Goal: Task Accomplishment & Management: Use online tool/utility

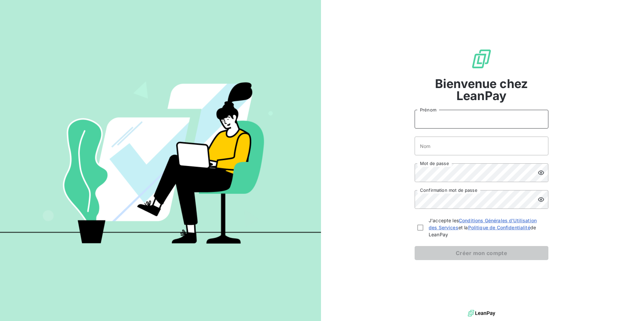
click at [430, 117] on input "Prénom" at bounding box center [482, 119] width 134 height 19
type input "[PERSON_NAME]"
click at [436, 151] on input "Nom" at bounding box center [482, 146] width 134 height 19
type input "[PERSON_NAME]"
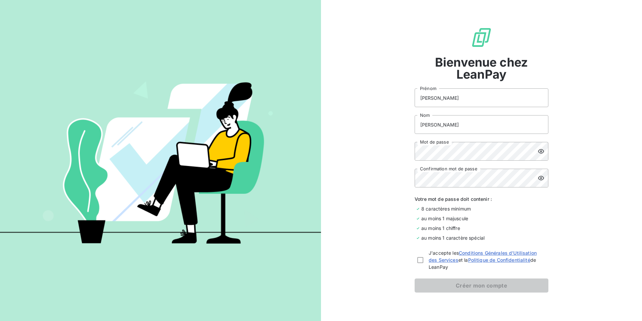
click at [538, 152] on icon at bounding box center [541, 151] width 7 height 7
click at [538, 177] on icon at bounding box center [541, 178] width 6 height 4
click at [418, 261] on div at bounding box center [421, 260] width 6 height 6
checkbox input "true"
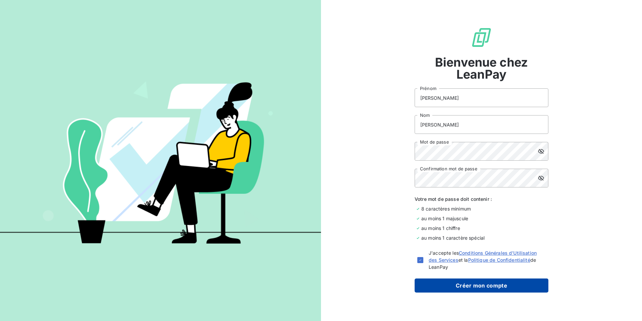
click at [479, 286] on button "Créer mon compte" at bounding box center [482, 285] width 134 height 14
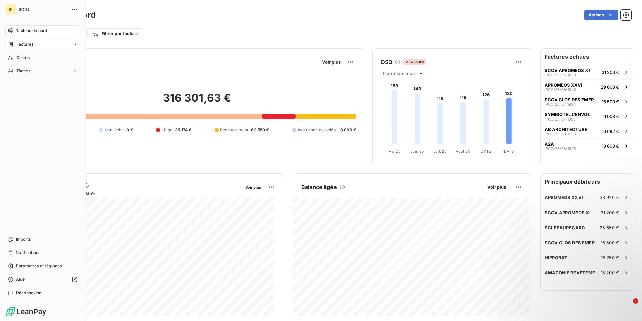
click at [13, 43] on icon at bounding box center [11, 43] width 6 height 5
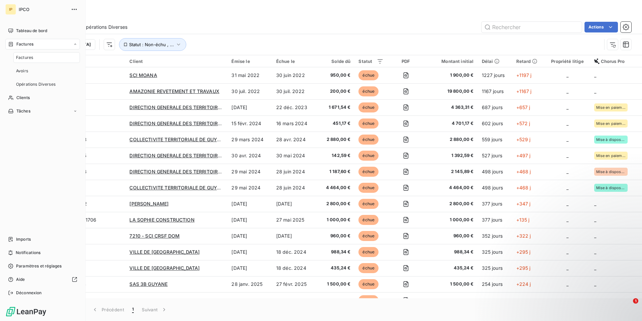
click at [21, 55] on span "Factures" at bounding box center [24, 58] width 17 height 6
click at [24, 30] on span "Tableau de bord" at bounding box center [31, 31] width 31 height 6
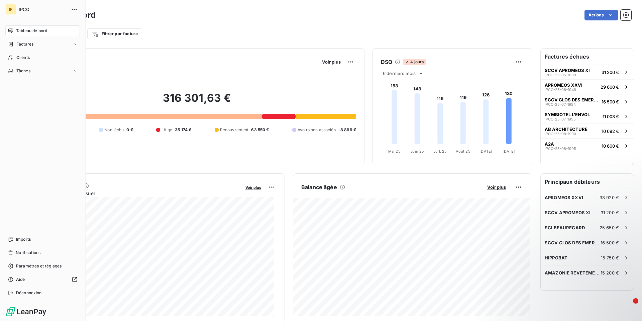
click at [9, 71] on html "IP IPCO Tableau de bord Factures Clients Tâches Imports Notifications Paramètre…" at bounding box center [321, 160] width 642 height 321
click at [73, 44] on div "Factures" at bounding box center [42, 44] width 75 height 11
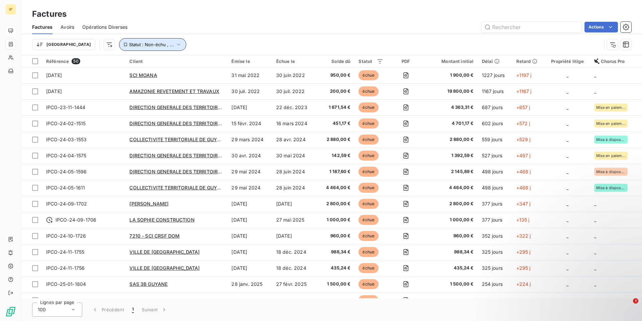
click at [129, 43] on span "Statut : Non-échu , ..." at bounding box center [151, 44] width 45 height 5
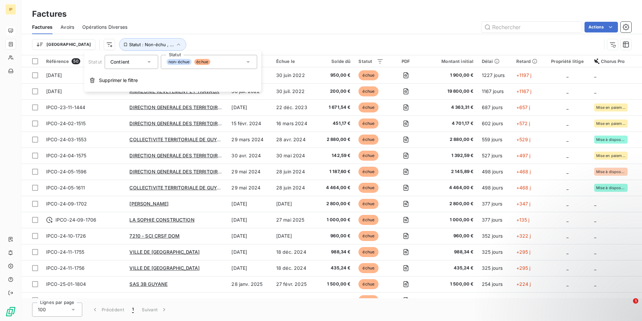
click at [252, 61] on div "non-échue échue" at bounding box center [209, 62] width 96 height 14
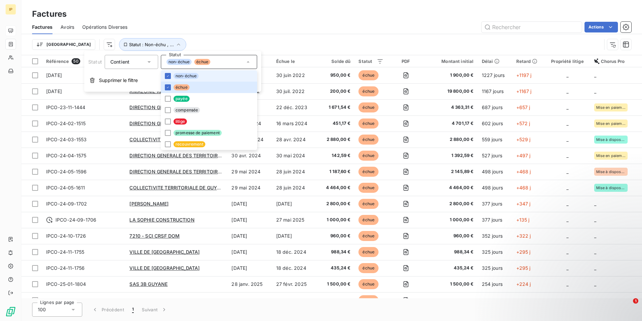
click at [252, 60] on div "non-échue échue" at bounding box center [209, 62] width 96 height 14
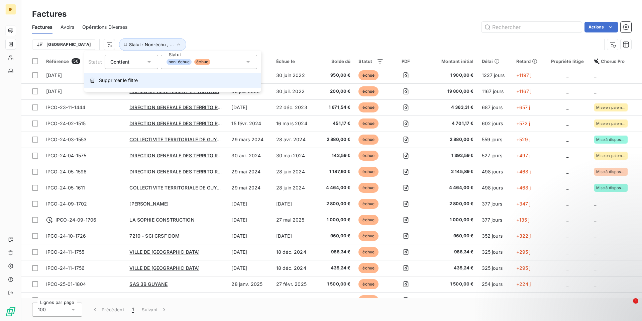
click at [124, 77] on span "Supprimer le filtre" at bounding box center [118, 80] width 39 height 7
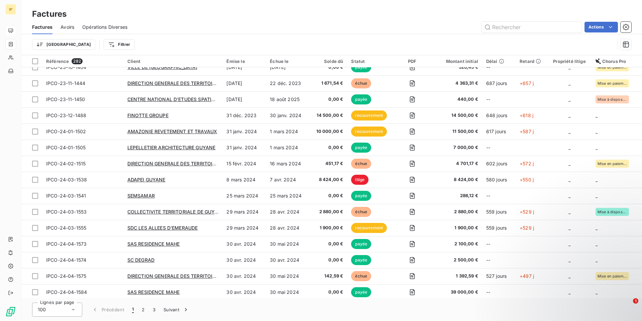
scroll to position [33, 0]
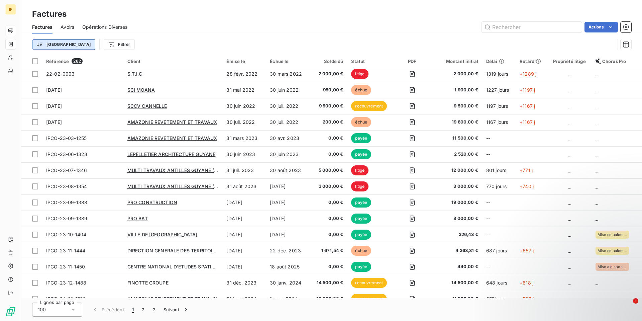
click at [52, 44] on html "IP Factures Factures Avoirs Opérations Diverses Actions Trier Filtrer Référence…" at bounding box center [321, 160] width 642 height 321
click at [52, 44] on html "IP Factures Factures Avoirs Opérations Diverses Actions Trier Rechercher et sél…" at bounding box center [321, 160] width 642 height 321
click at [80, 42] on html "IP Factures Factures Avoirs Opérations Diverses Actions Trier Filtrer Référence…" at bounding box center [321, 160] width 642 height 321
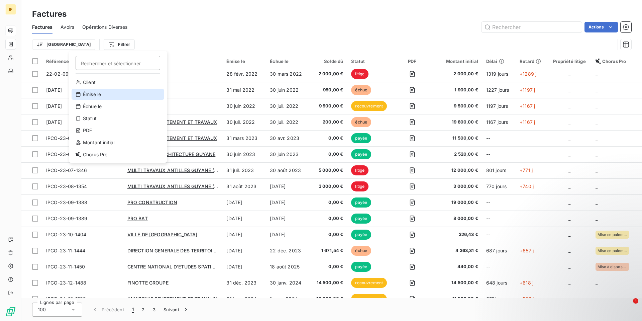
click at [110, 92] on div "Émise le" at bounding box center [118, 94] width 93 height 11
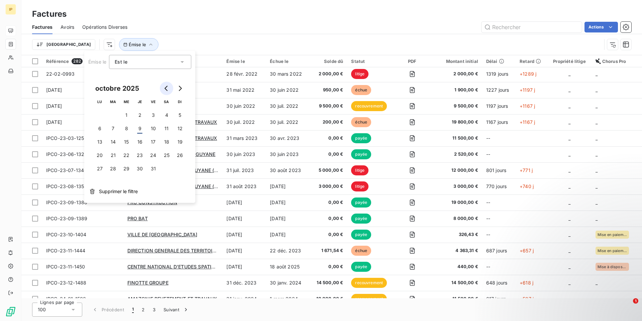
click at [167, 88] on icon "Go to previous month" at bounding box center [166, 88] width 5 height 5
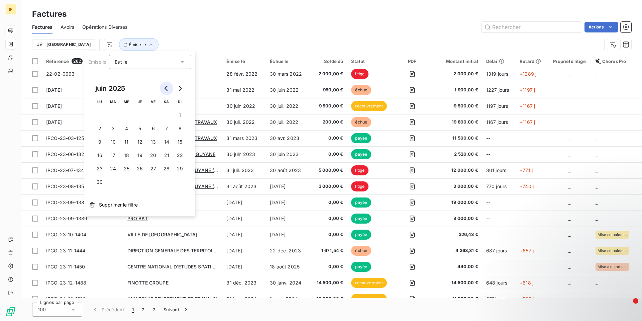
click at [167, 88] on icon "Go to previous month" at bounding box center [166, 88] width 5 height 5
click at [126, 114] on button "1" at bounding box center [126, 114] width 13 height 13
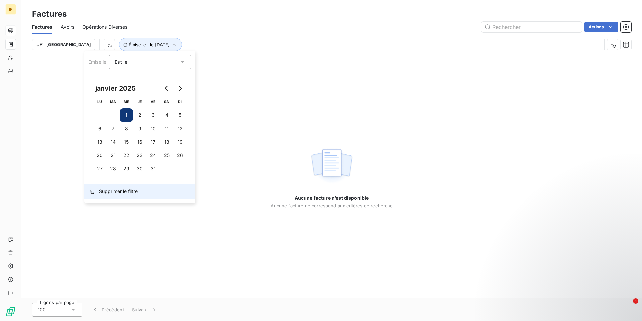
click at [116, 189] on span "Supprimer le filtre" at bounding box center [118, 191] width 39 height 7
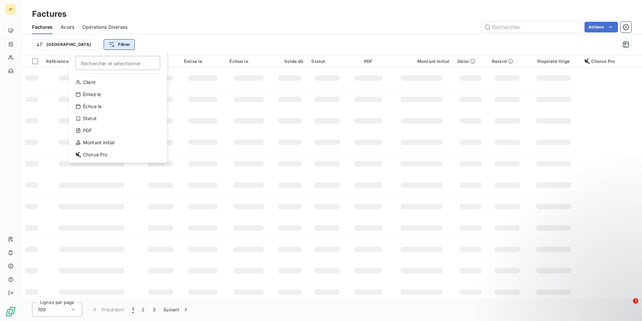
click at [93, 47] on html "IP Factures Factures Avoirs Opérations Diverses Actions Trier Filtrer Recherche…" at bounding box center [321, 160] width 642 height 321
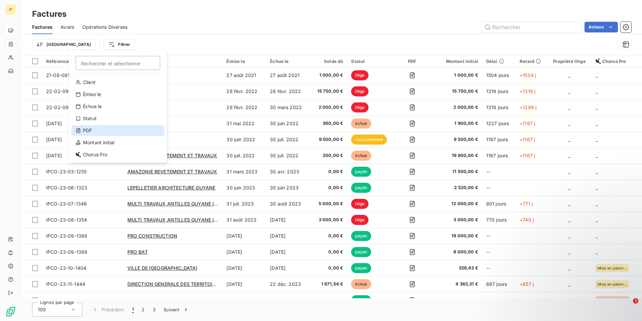
click at [95, 129] on div "PDF" at bounding box center [118, 130] width 93 height 11
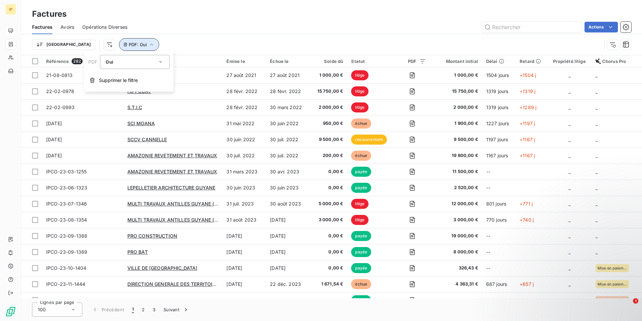
click at [119, 41] on button "PDF : Oui" at bounding box center [139, 44] width 40 height 13
click at [148, 46] on icon "button" at bounding box center [151, 44] width 7 height 7
click at [107, 60] on span "Oui" at bounding box center [109, 61] width 7 height 5
click at [77, 46] on html "IP Factures Factures Avoirs Opérations Diverses Actions Trier PDF : Oui Référen…" at bounding box center [321, 160] width 642 height 321
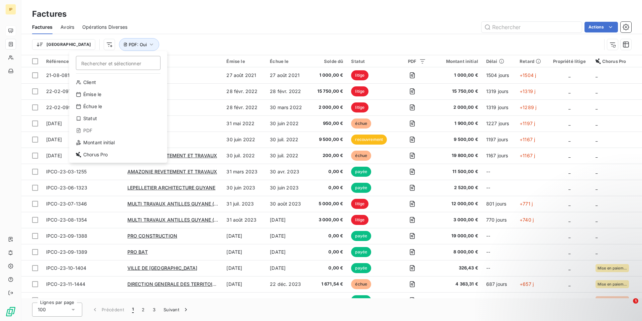
click at [113, 43] on html "IP Factures Factures Avoirs Opérations Diverses Actions Trier Rechercher et sél…" at bounding box center [321, 160] width 642 height 321
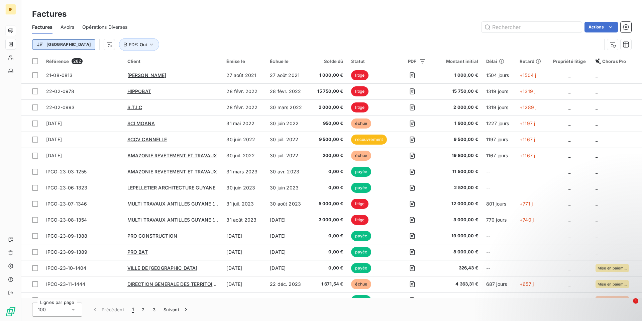
click at [56, 45] on html "IP Factures Factures Avoirs Opérations Diverses Actions Trier PDF : Oui Référen…" at bounding box center [321, 160] width 642 height 321
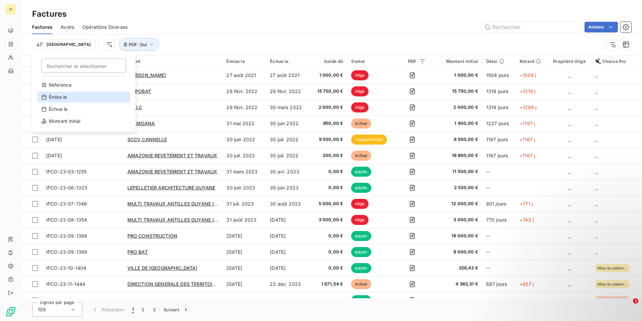
click at [60, 93] on div "Émise le" at bounding box center [83, 97] width 93 height 11
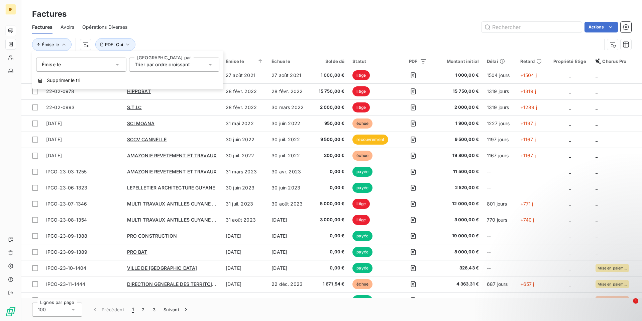
click at [151, 66] on span "Trier par ordre croissant" at bounding box center [162, 65] width 55 height 6
click at [120, 60] on div "Émise le" at bounding box center [81, 65] width 90 height 14
click at [150, 63] on span "Trier par ordre croissant" at bounding box center [162, 65] width 55 height 6
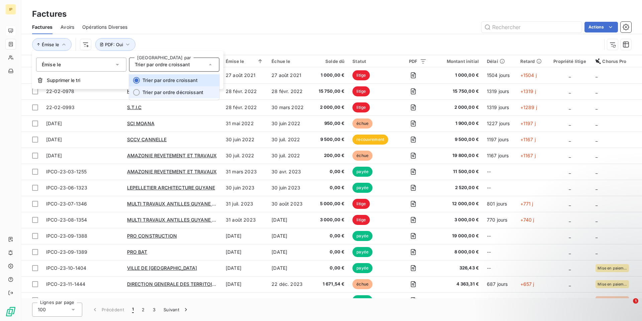
click at [156, 92] on span "Trier par ordre décroissant" at bounding box center [173, 92] width 61 height 6
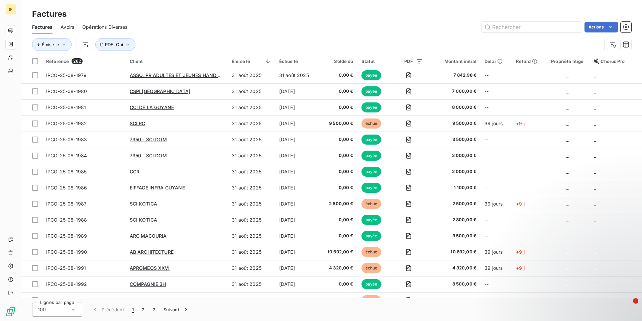
click at [177, 42] on div "Émise le PDF : Oui" at bounding box center [317, 44] width 570 height 13
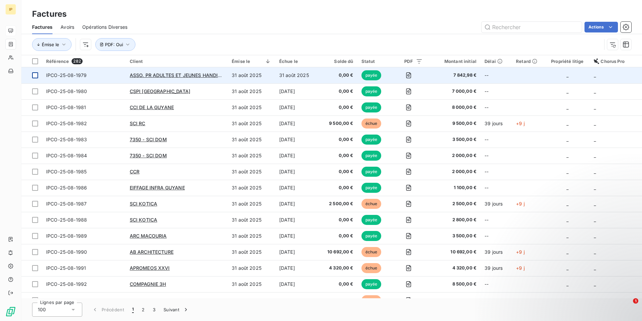
click at [34, 76] on div at bounding box center [35, 75] width 6 height 6
click at [34, 76] on icon at bounding box center [35, 75] width 4 height 4
click at [36, 62] on div at bounding box center [35, 61] width 6 height 6
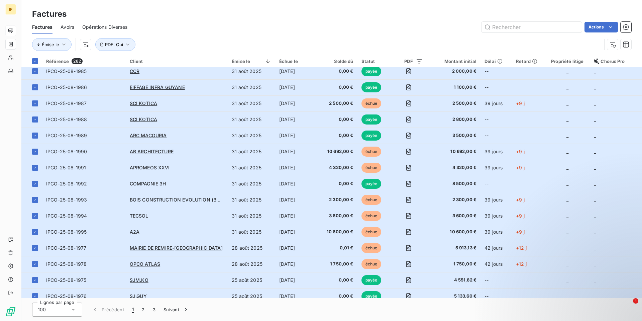
scroll to position [0, 0]
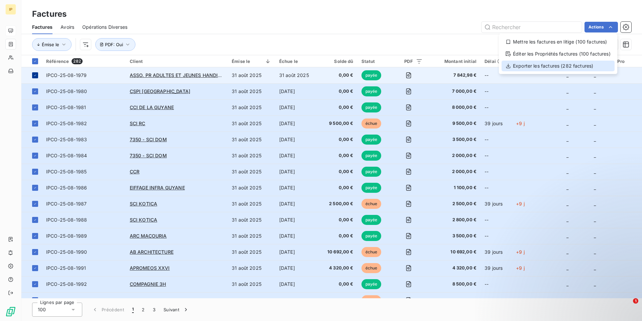
click at [547, 66] on div "Exporter les factures (282 factures)" at bounding box center [558, 66] width 113 height 11
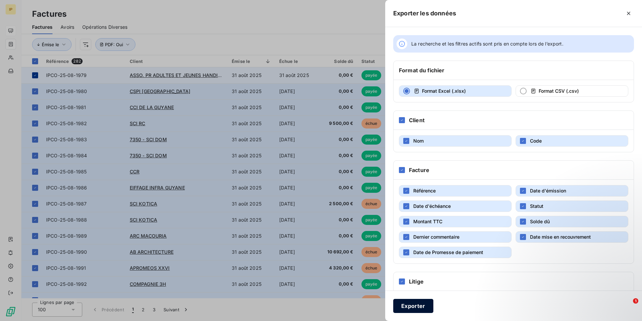
click at [414, 305] on button "Exporter" at bounding box center [413, 306] width 40 height 14
